Goal: Transaction & Acquisition: Purchase product/service

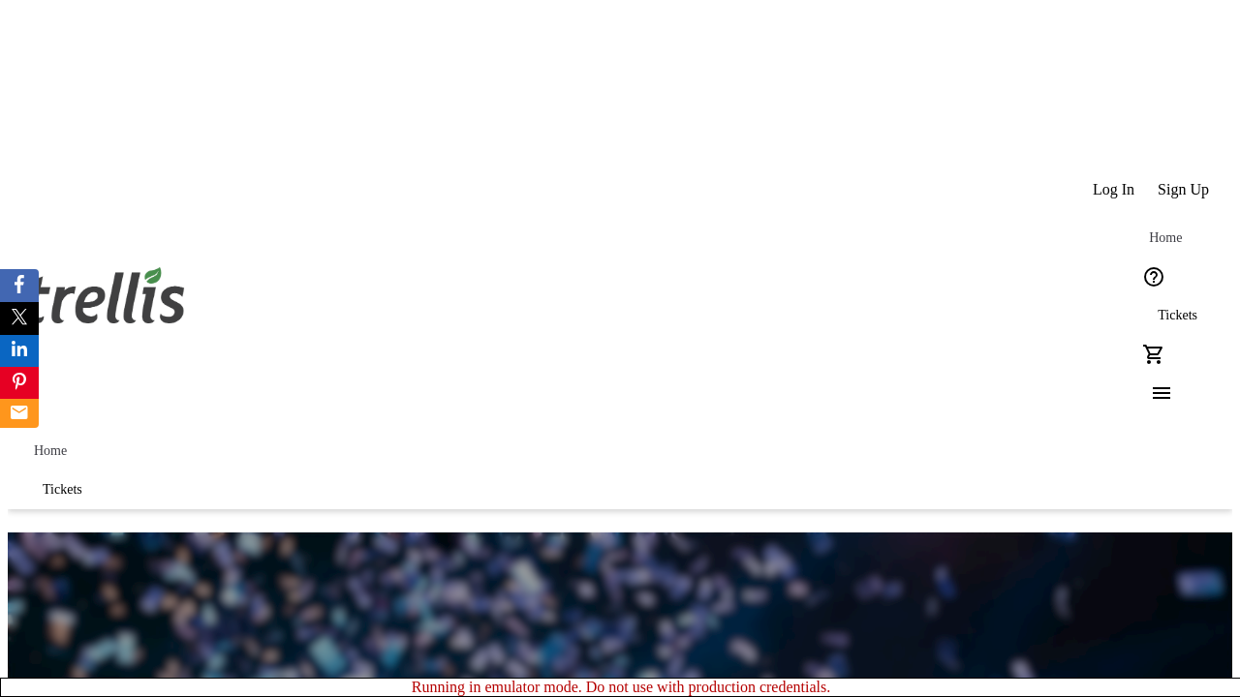
click at [1157, 308] on span "Tickets" at bounding box center [1177, 315] width 40 height 15
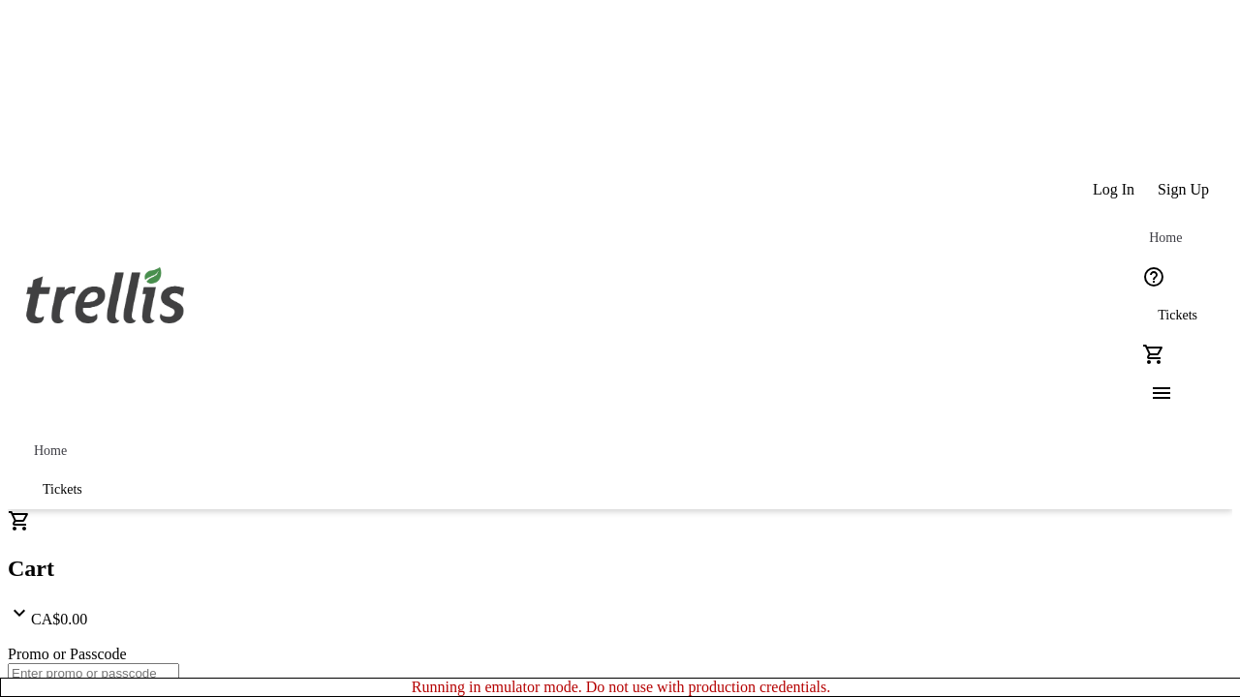
type input "1"
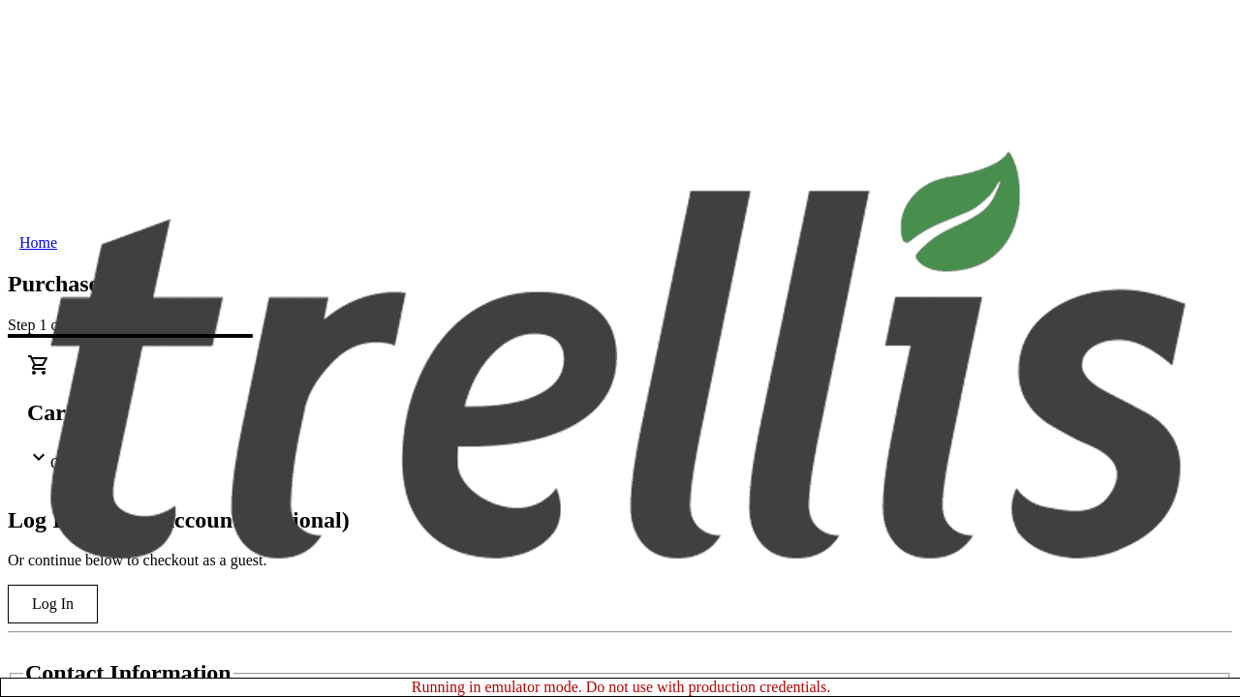
type input "[PERSON_NAME][EMAIL_ADDRESS][DOMAIN_NAME]"
type input "[PERSON_NAME]"
